Goal: Task Accomplishment & Management: Use online tool/utility

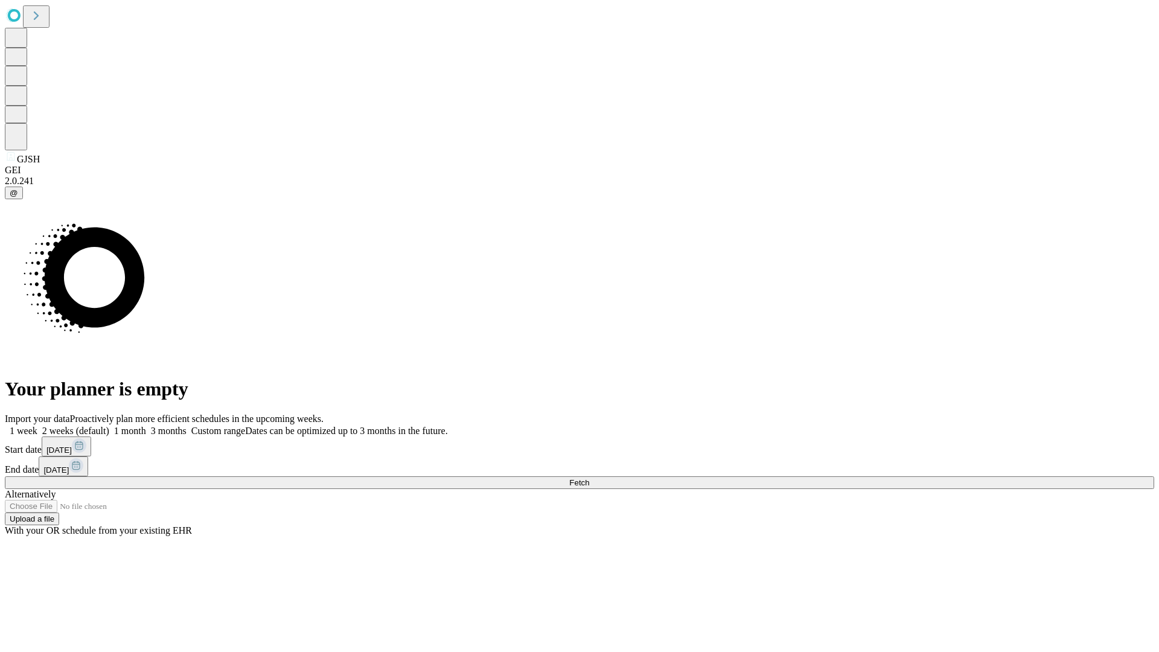
click at [589, 478] on span "Fetch" at bounding box center [579, 482] width 20 height 9
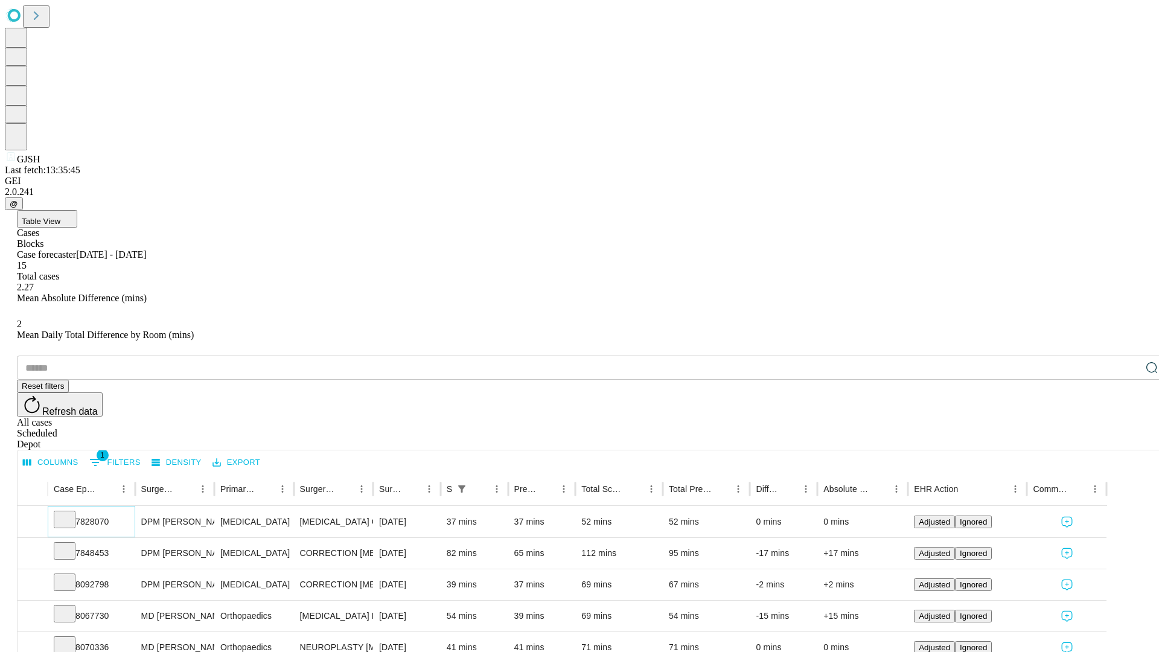
click at [71, 513] on icon at bounding box center [65, 519] width 12 height 12
